Goal: Find specific fact: Find specific fact

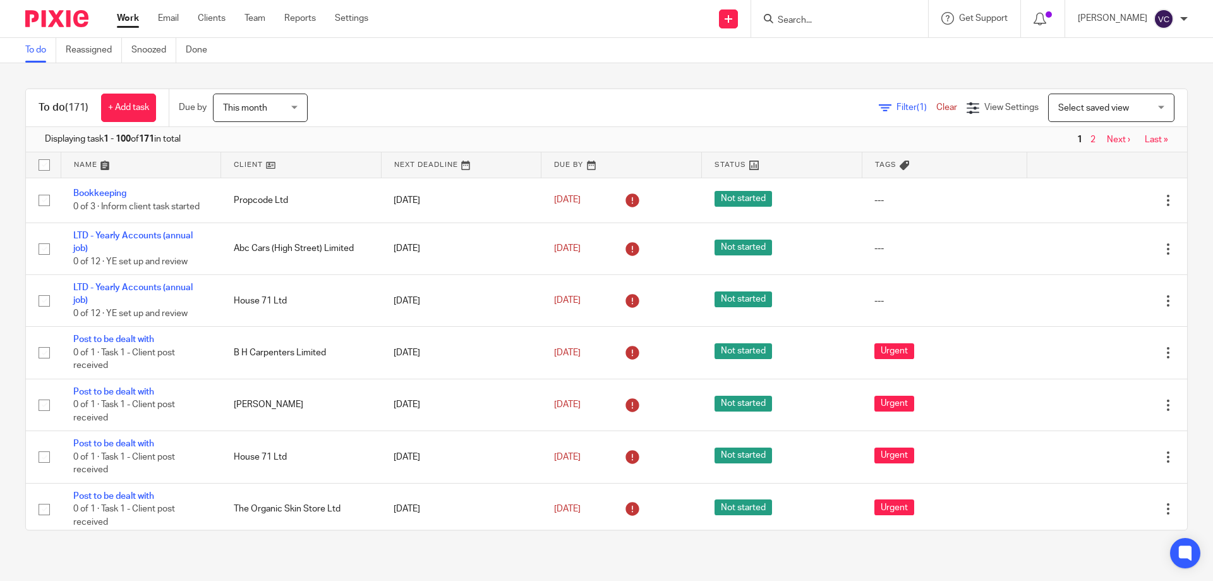
click at [820, 21] on input "Search" at bounding box center [833, 20] width 114 height 11
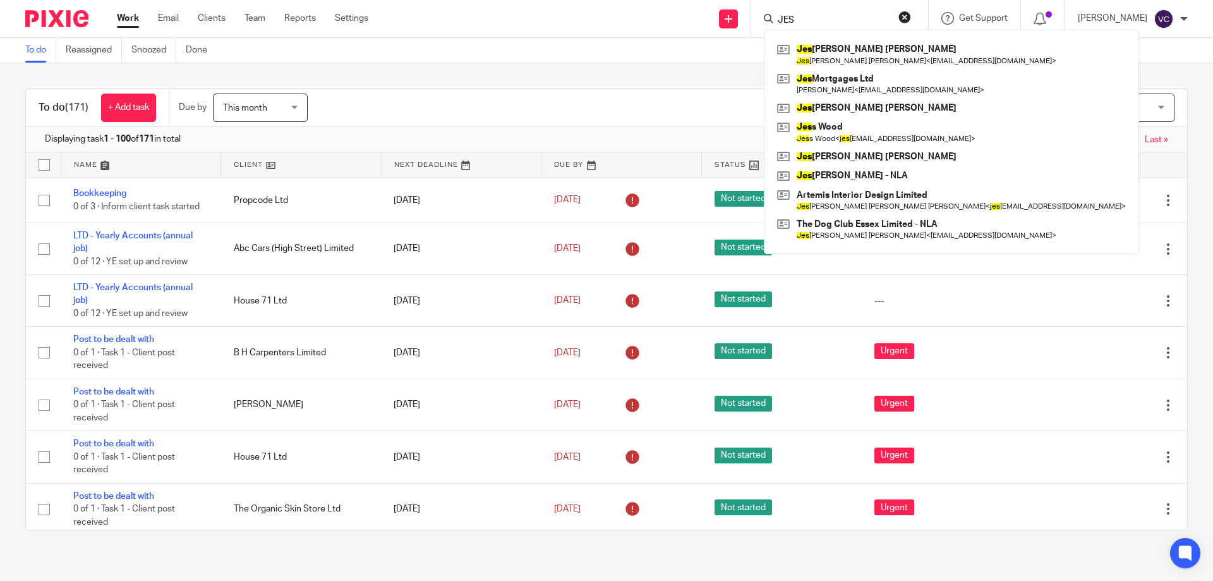
type input "JES"
click button "submit" at bounding box center [0, 0] width 0 height 0
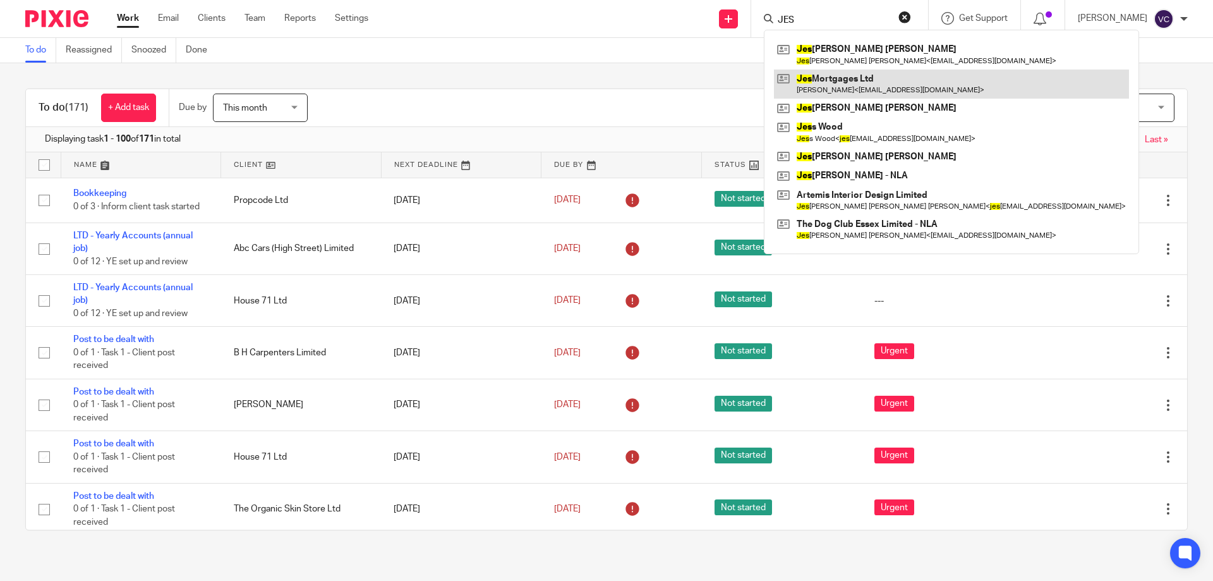
click at [852, 92] on link at bounding box center [951, 83] width 355 height 29
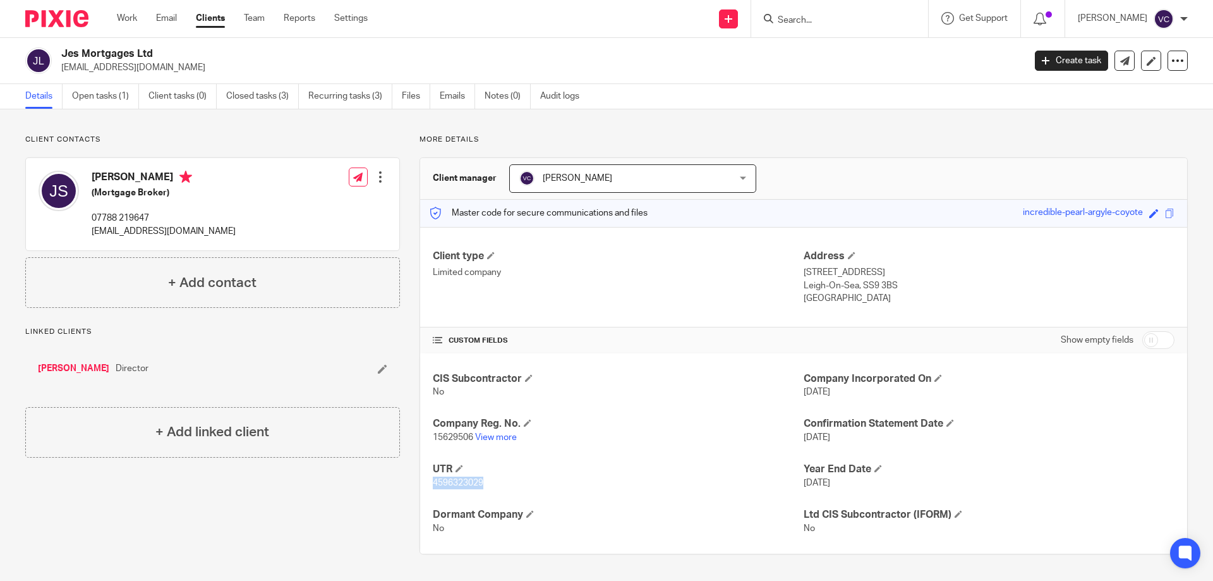
drag, startPoint x: 430, startPoint y: 481, endPoint x: 488, endPoint y: 482, distance: 58.1
click at [489, 484] on p "4596323029" at bounding box center [618, 482] width 371 height 13
copy span "4596323029"
drag, startPoint x: 431, startPoint y: 436, endPoint x: 467, endPoint y: 430, distance: 36.5
click at [469, 433] on span "15629506" at bounding box center [453, 437] width 40 height 9
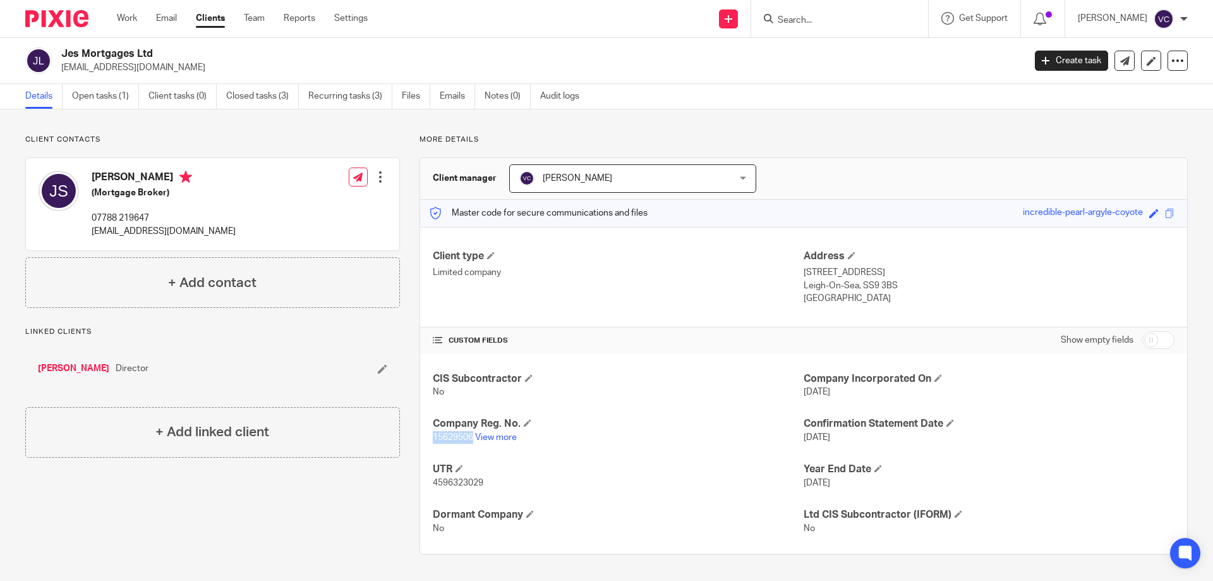
copy span "15629506"
drag, startPoint x: 858, startPoint y: 284, endPoint x: 891, endPoint y: 289, distance: 33.8
click at [891, 289] on p "Leigh-On-Sea, SS9 3BS" at bounding box center [989, 285] width 371 height 13
copy p "SS9 3BS"
drag, startPoint x: 428, startPoint y: 485, endPoint x: 482, endPoint y: 480, distance: 54.5
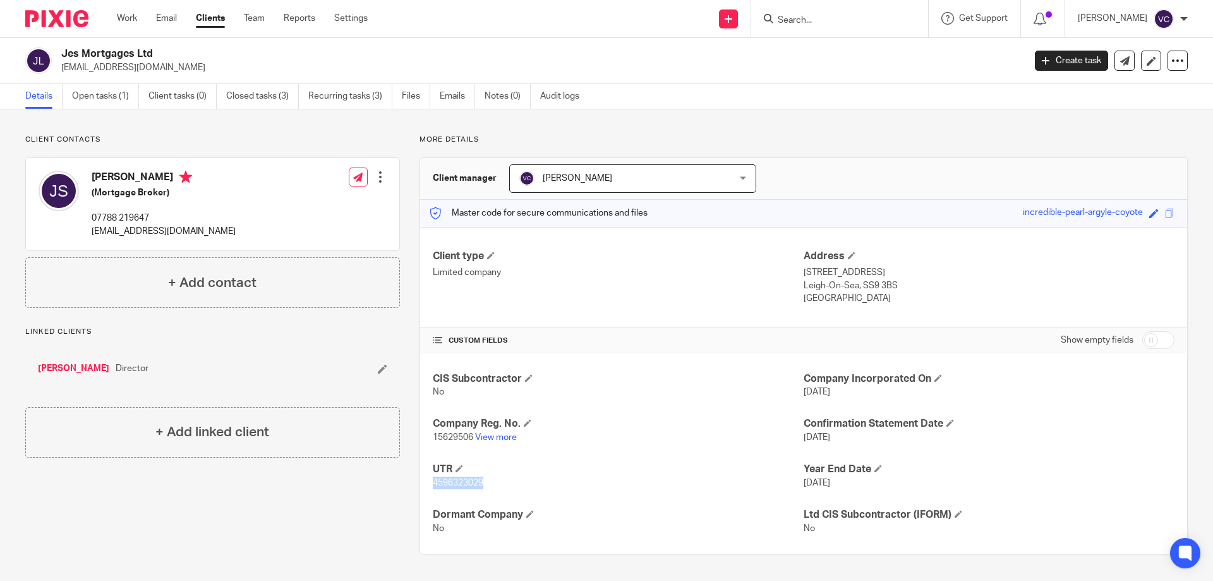
click at [482, 481] on div "CIS Subcontractor No Company Incorporated On [DATE] Company Reg. No. 15629506 V…" at bounding box center [803, 453] width 767 height 200
copy span "4596323029"
drag, startPoint x: 433, startPoint y: 438, endPoint x: 469, endPoint y: 433, distance: 36.5
click at [469, 433] on span "15629506" at bounding box center [453, 437] width 40 height 9
click at [433, 437] on span "15629506" at bounding box center [453, 437] width 40 height 9
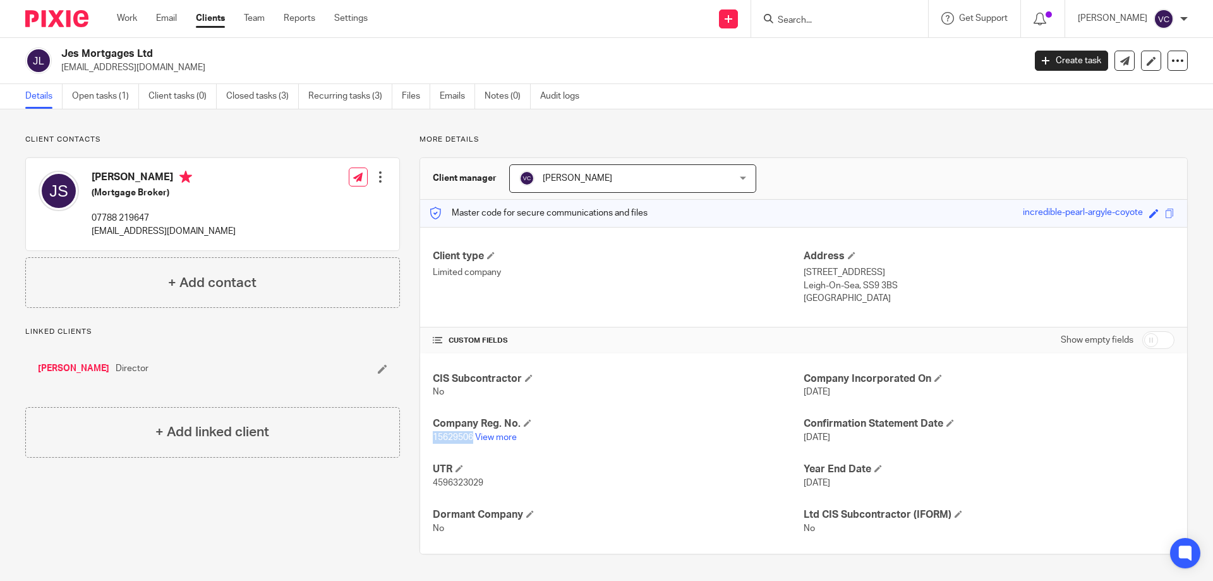
drag, startPoint x: 430, startPoint y: 436, endPoint x: 467, endPoint y: 433, distance: 36.8
click at [467, 433] on span "15629506" at bounding box center [453, 437] width 40 height 9
copy span "15629506"
